Goal: Task Accomplishment & Management: Manage account settings

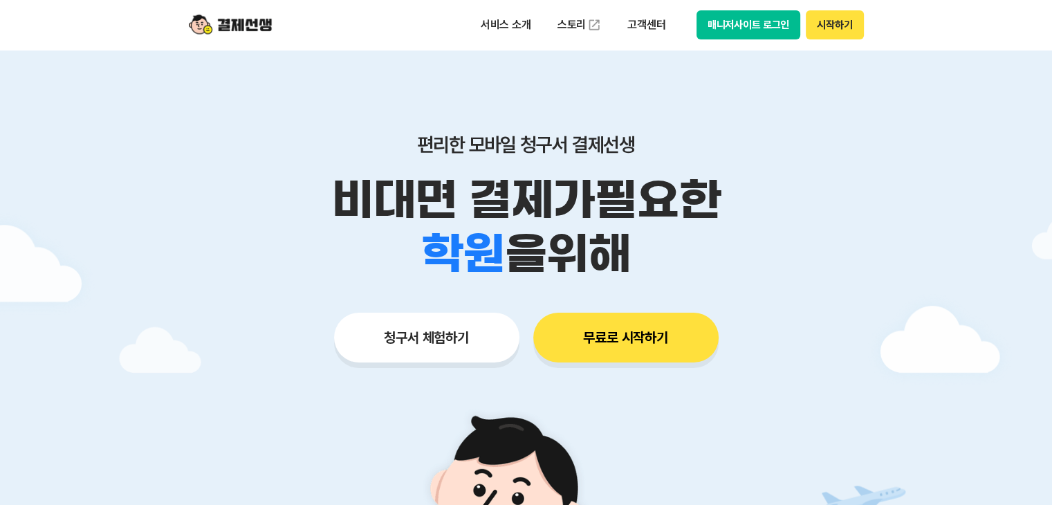
click at [768, 24] on button "매니저사이트 로그인" at bounding box center [748, 24] width 104 height 29
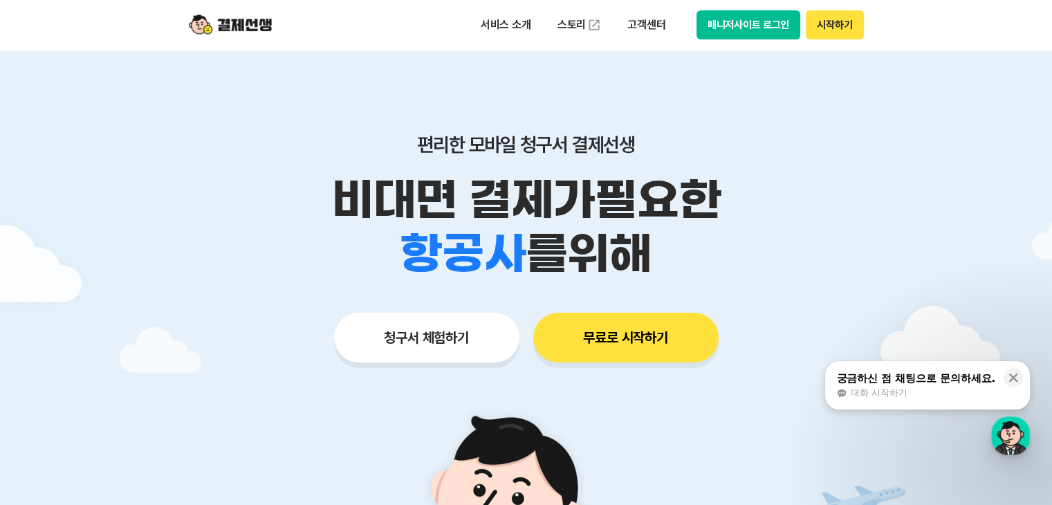
click at [778, 28] on button "매니저사이트 로그인" at bounding box center [748, 24] width 104 height 29
click at [749, 26] on button "매니저사이트 로그인" at bounding box center [748, 24] width 104 height 29
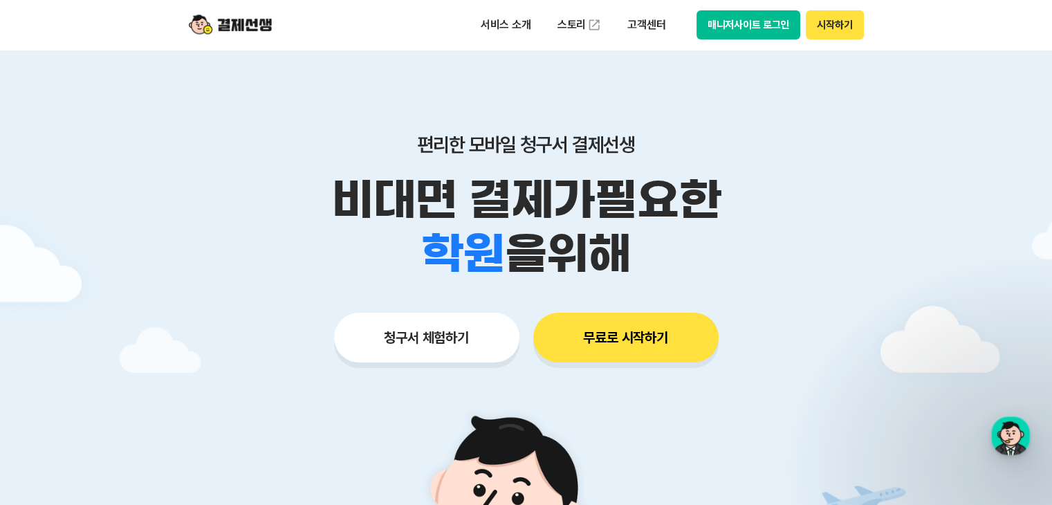
click at [776, 23] on button "매니저사이트 로그인" at bounding box center [748, 24] width 104 height 29
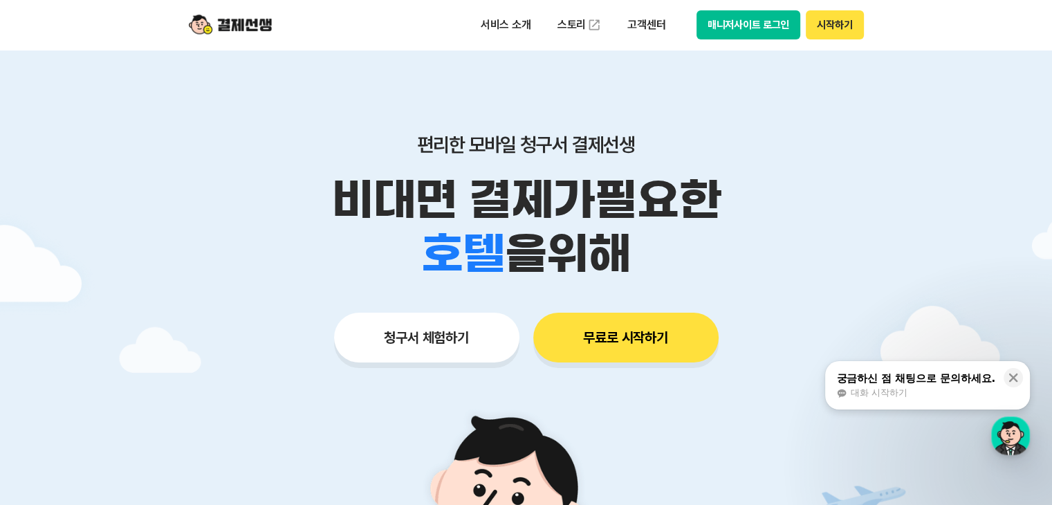
click at [740, 29] on button "매니저사이트 로그인" at bounding box center [748, 24] width 104 height 29
